Goal: Find specific page/section: Find specific page/section

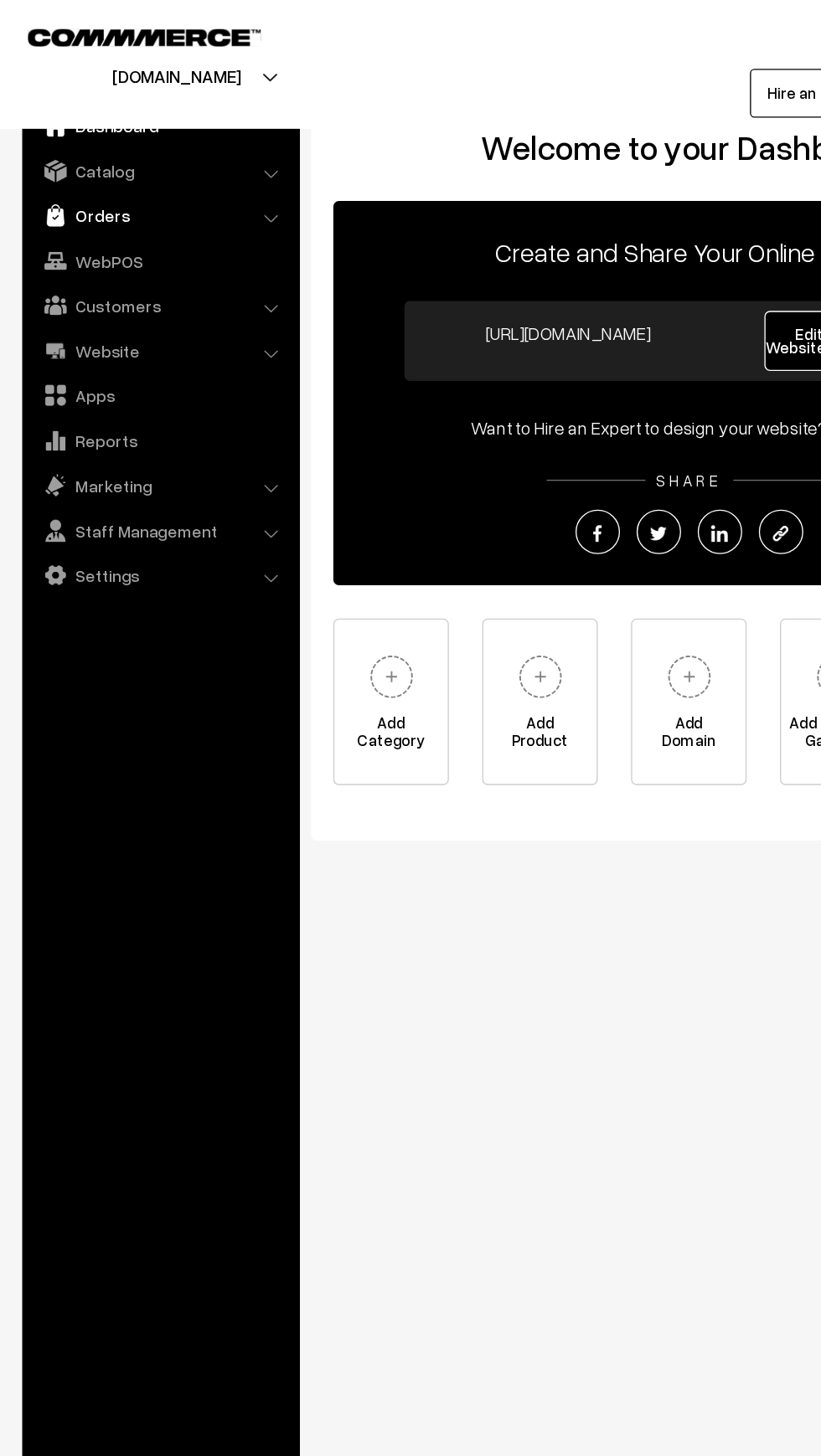
click at [39, 167] on img at bounding box center [42, 162] width 17 height 17
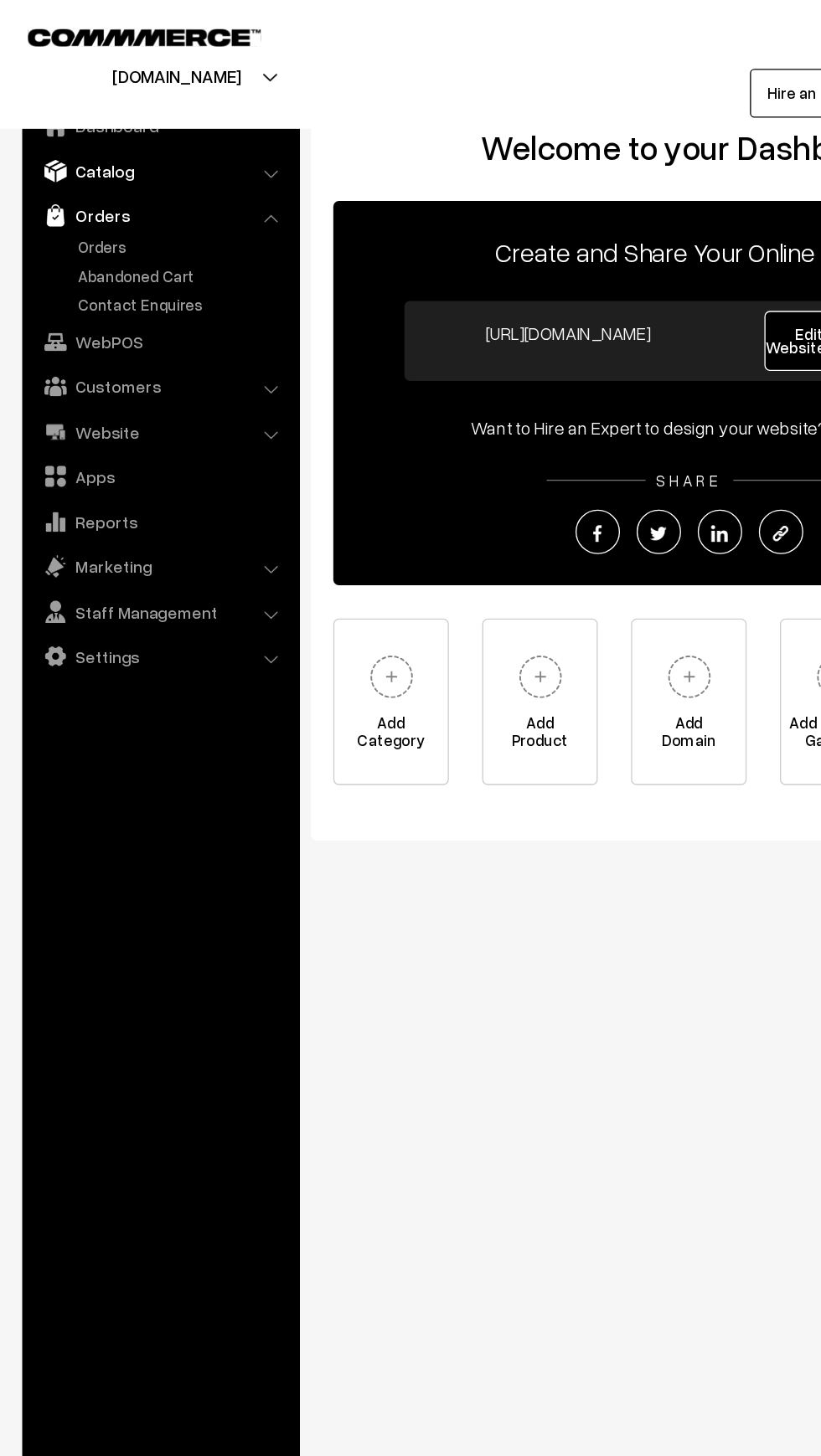
click at [50, 126] on img at bounding box center [42, 129] width 17 height 17
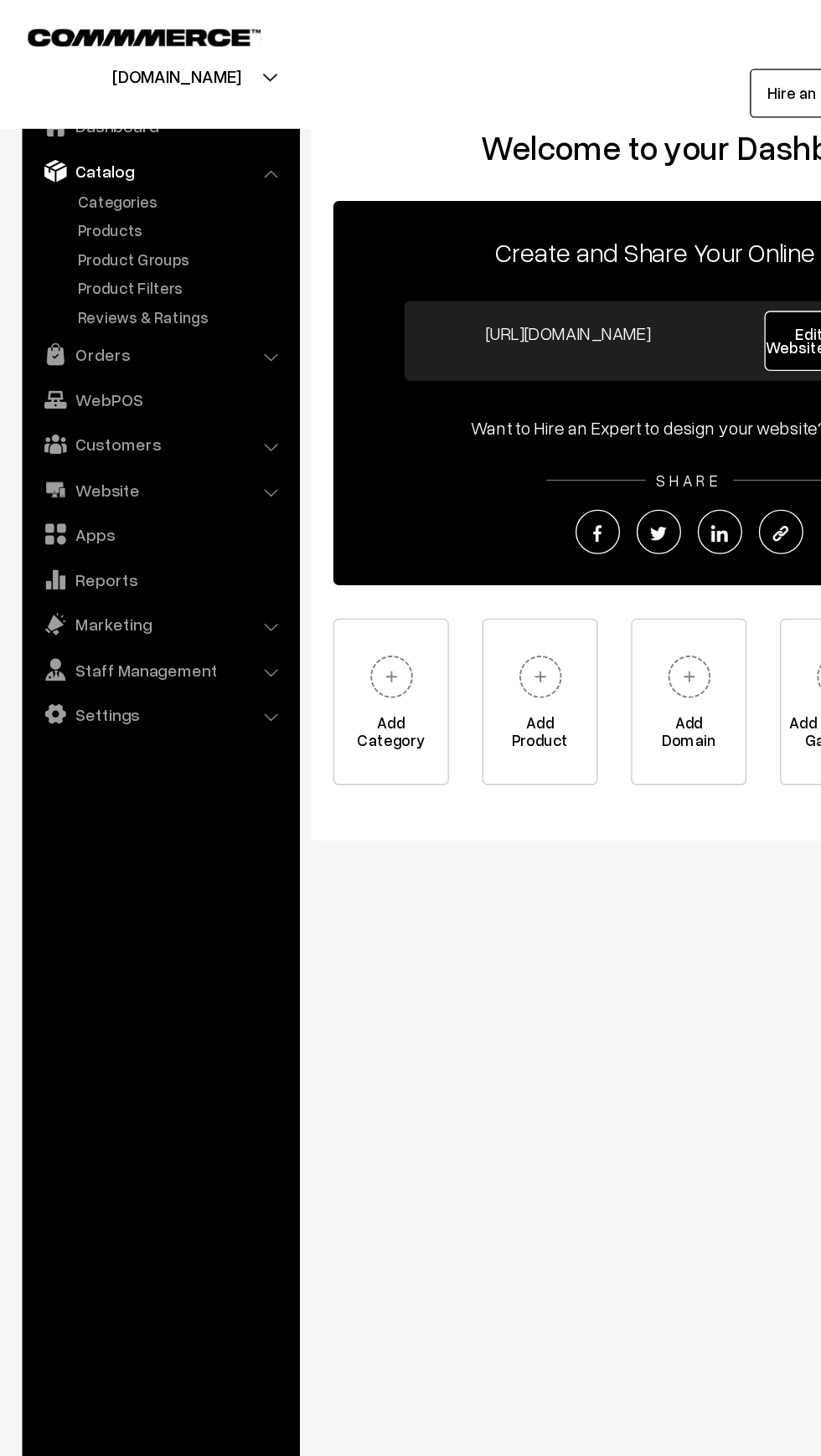
click at [60, 127] on link "Catalog" at bounding box center [120, 129] width 199 height 30
click at [62, 177] on link "Products" at bounding box center [138, 174] width 166 height 18
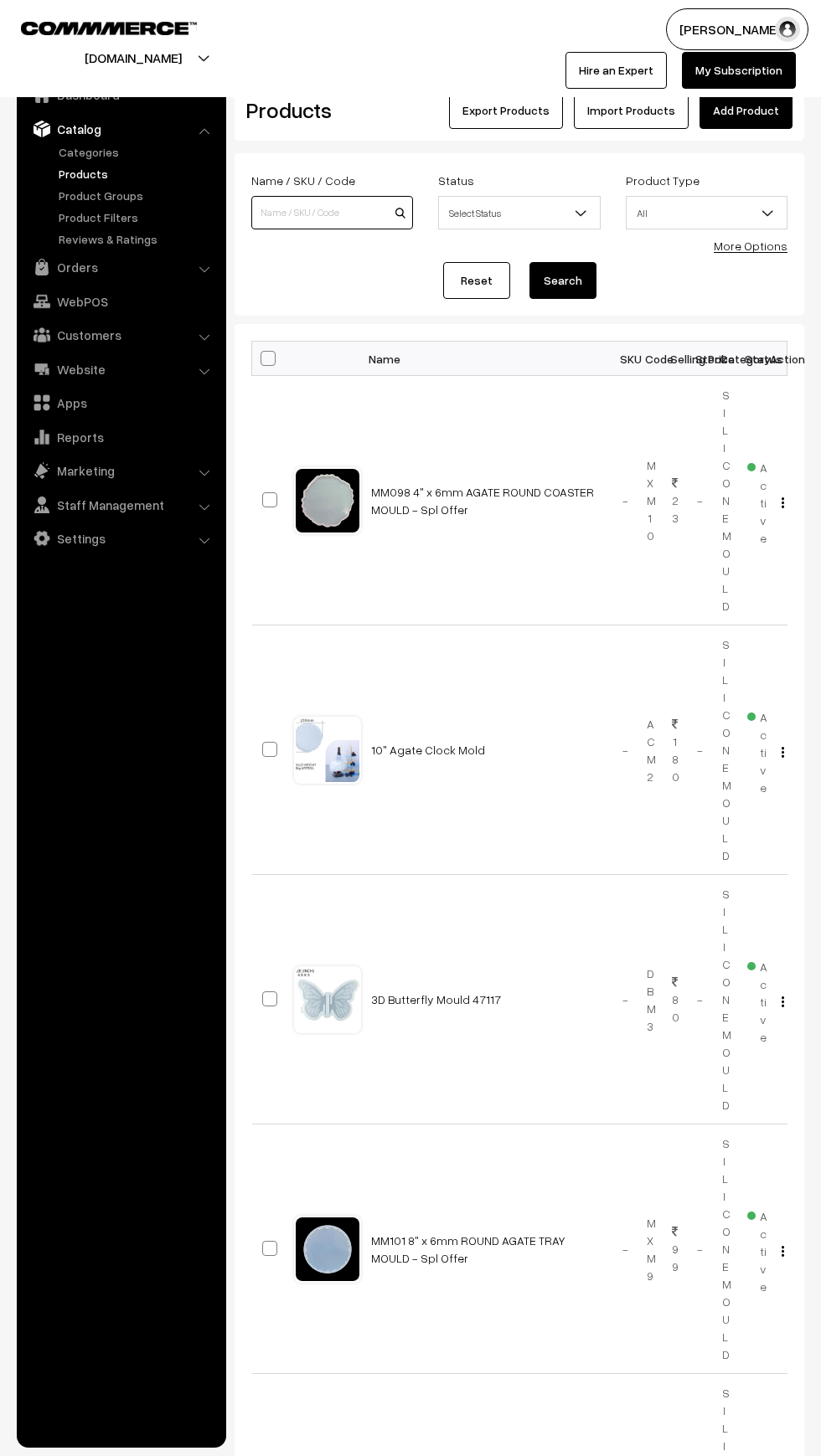
click at [298, 207] on input at bounding box center [332, 213] width 161 height 34
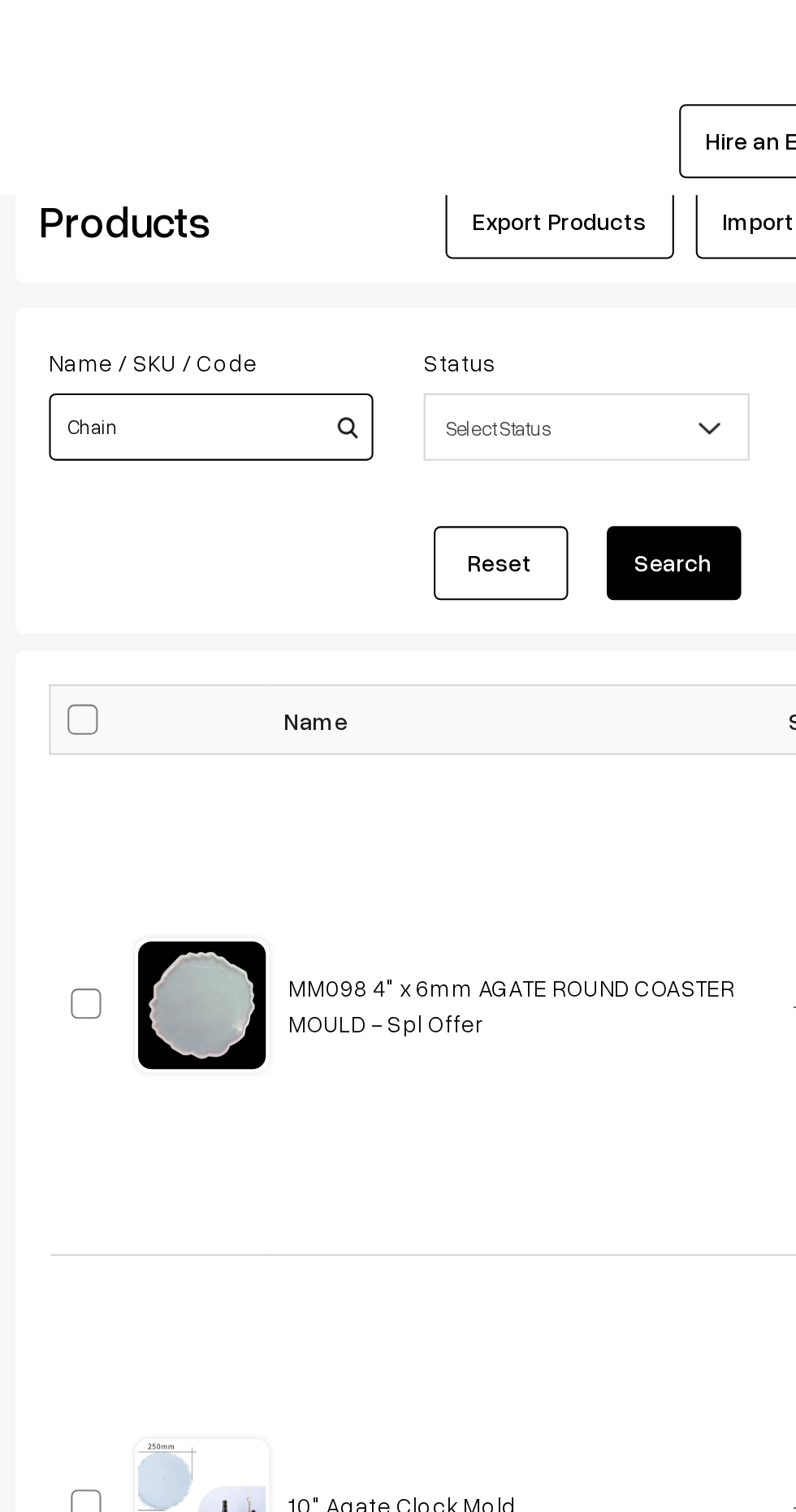
type input "Chain"
click at [546, 271] on button "Search" at bounding box center [546, 272] width 65 height 36
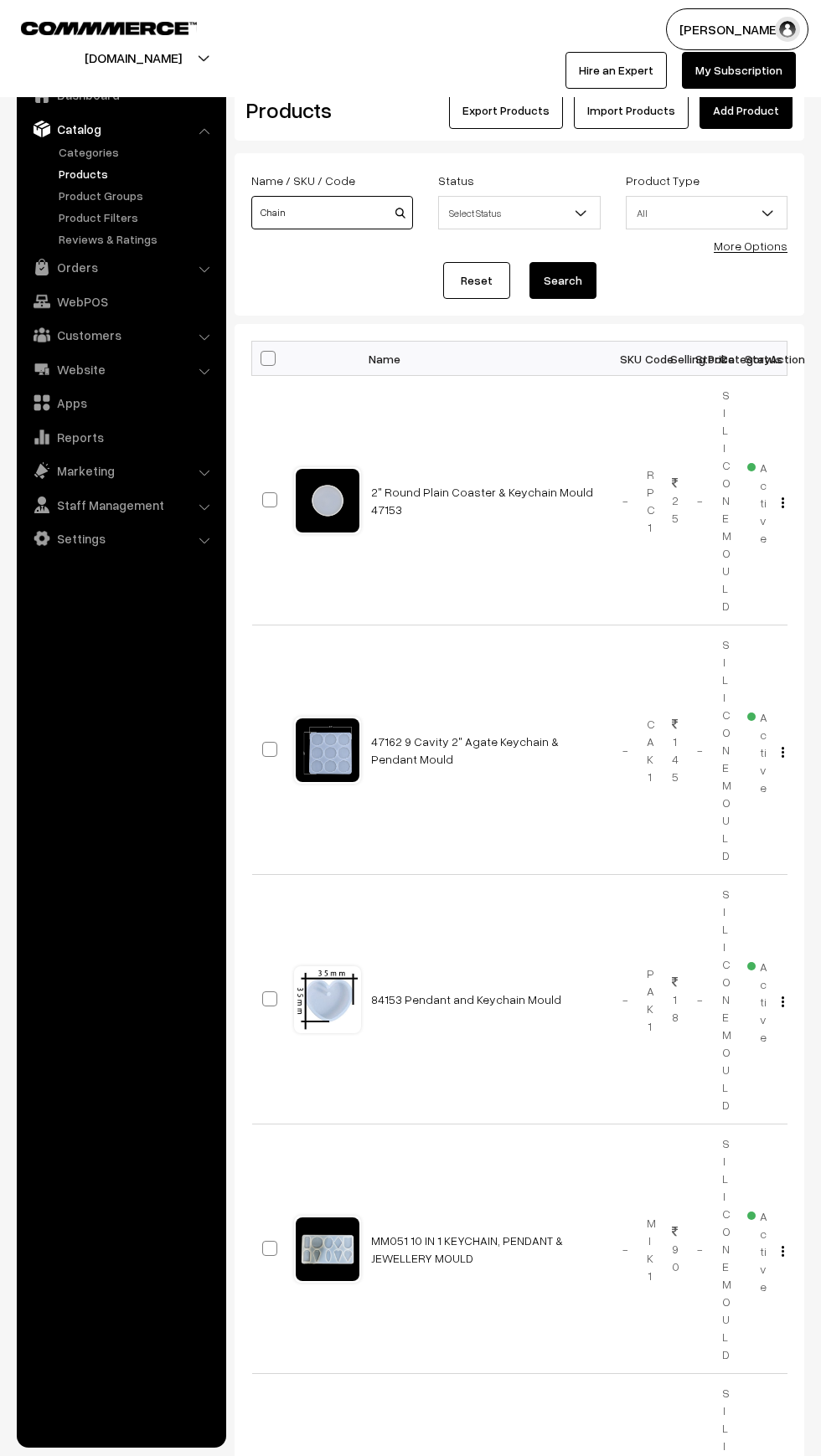
click at [298, 213] on input "Chain" at bounding box center [332, 213] width 161 height 34
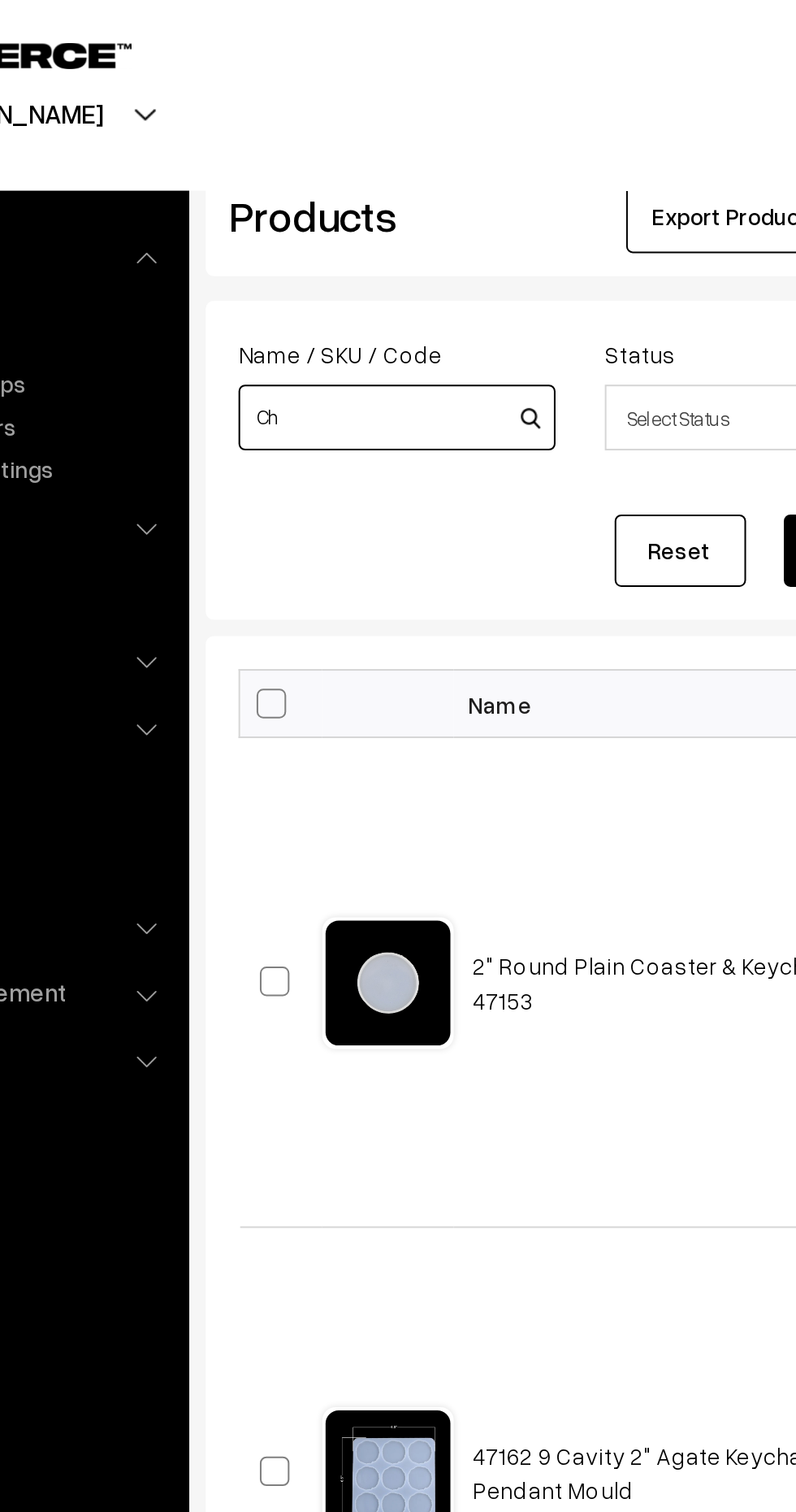
type input "C"
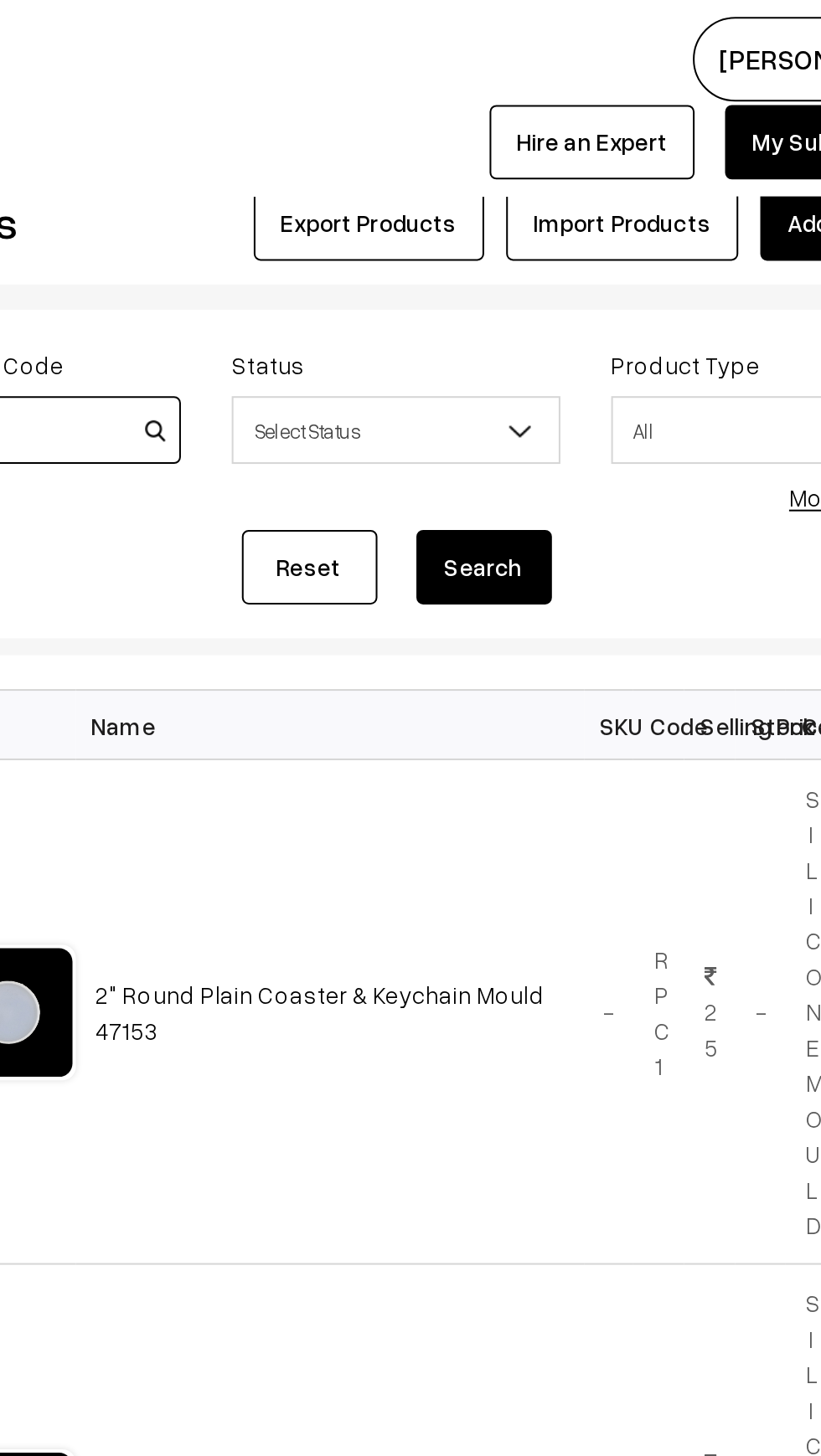
type input "Bracelet"
click at [577, 279] on button "Search" at bounding box center [564, 280] width 67 height 37
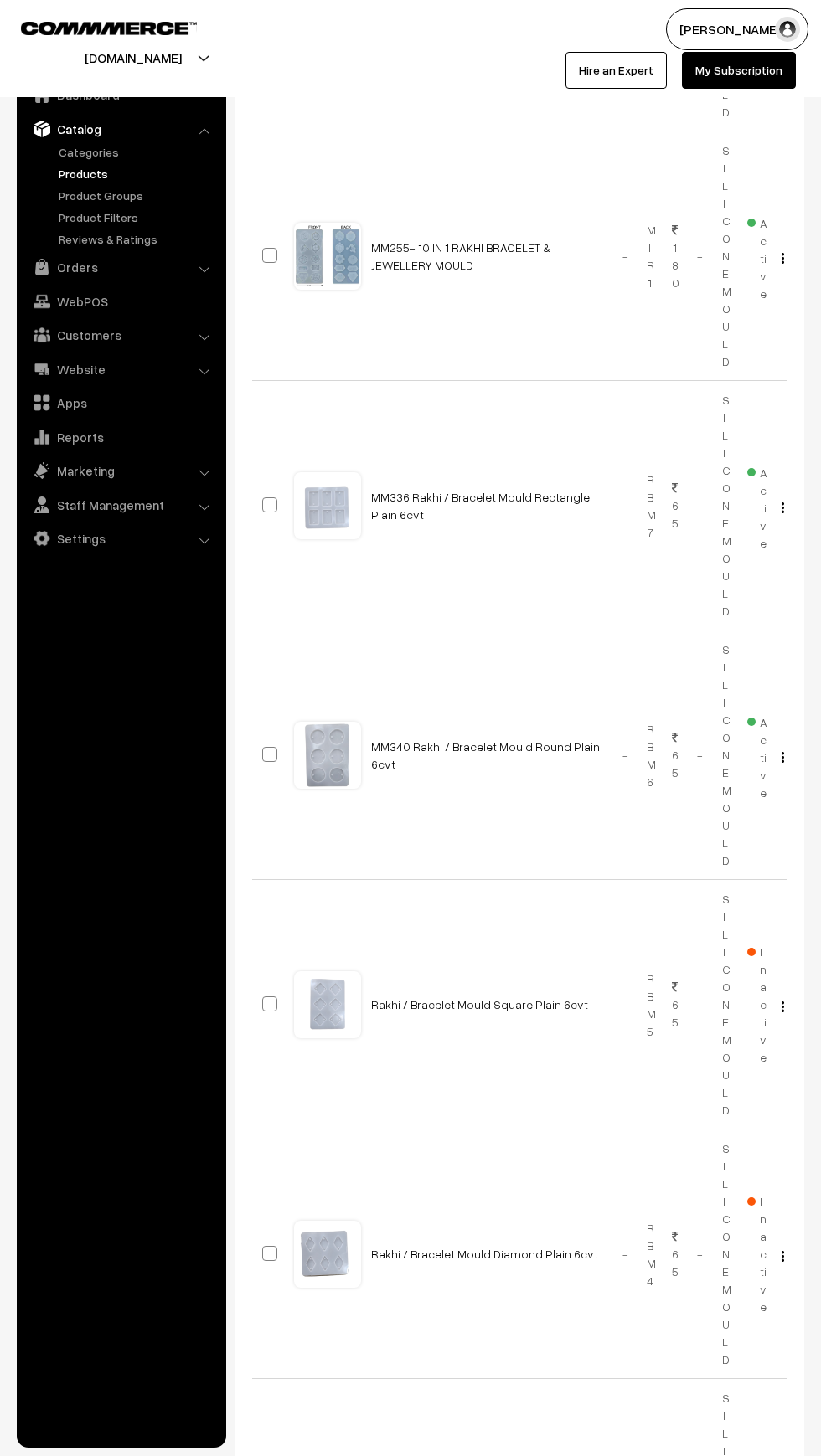
scroll to position [1625, 0]
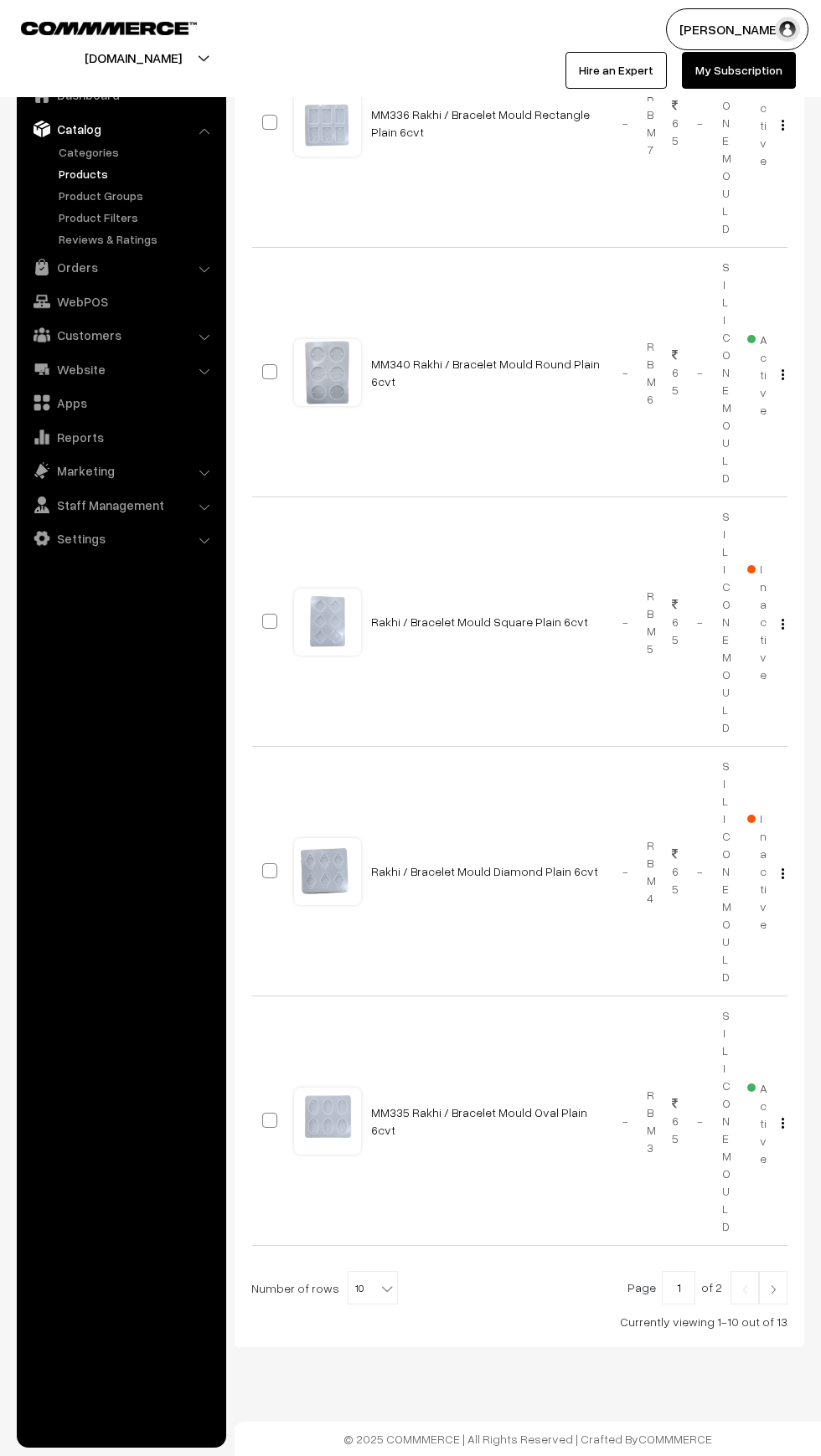
click at [773, 1290] on img at bounding box center [772, 1290] width 15 height 10
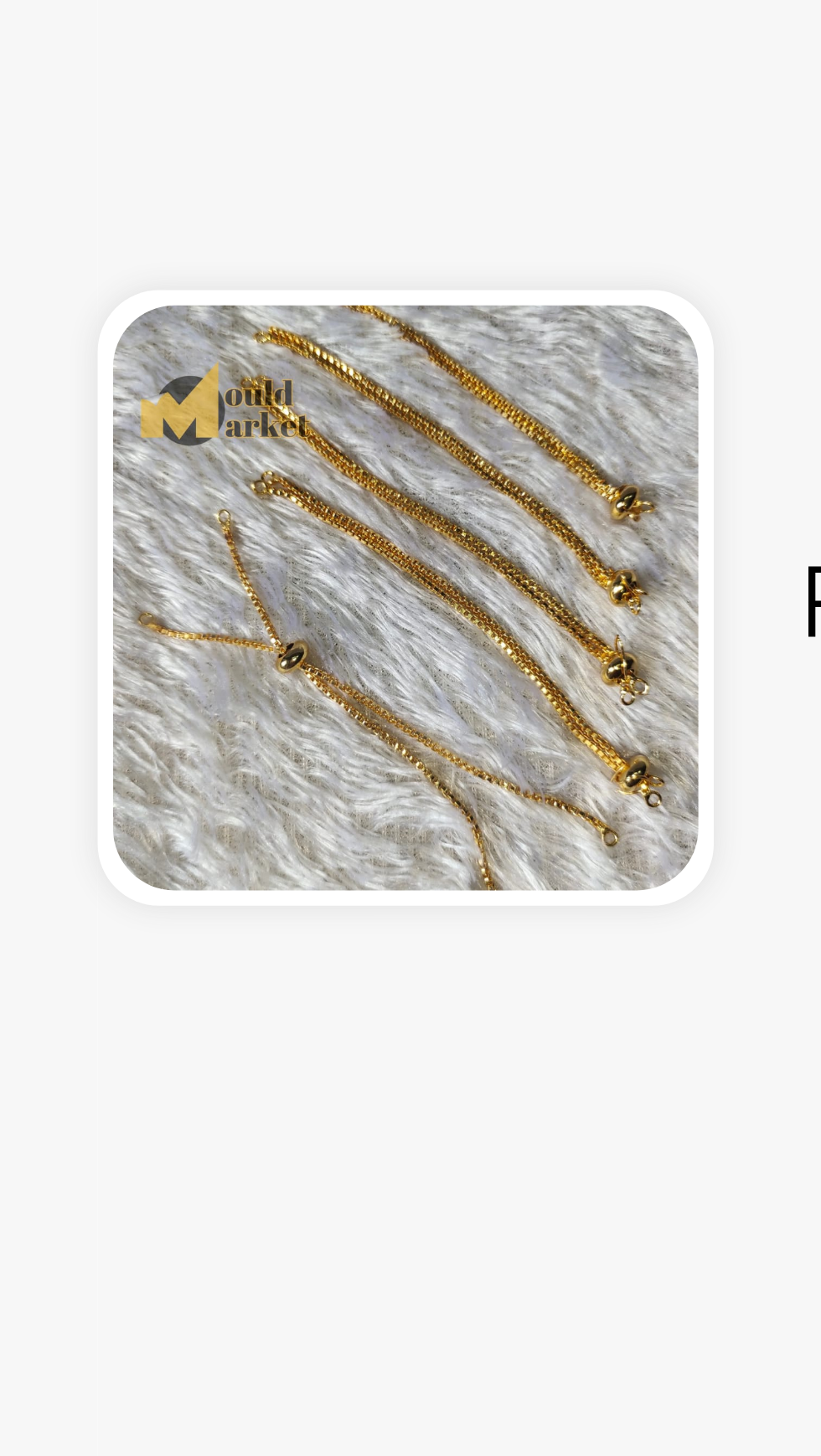
click at [351, 1174] on td at bounding box center [328, 1105] width 67 height 320
